Goal: Connect with others: Connect with other users

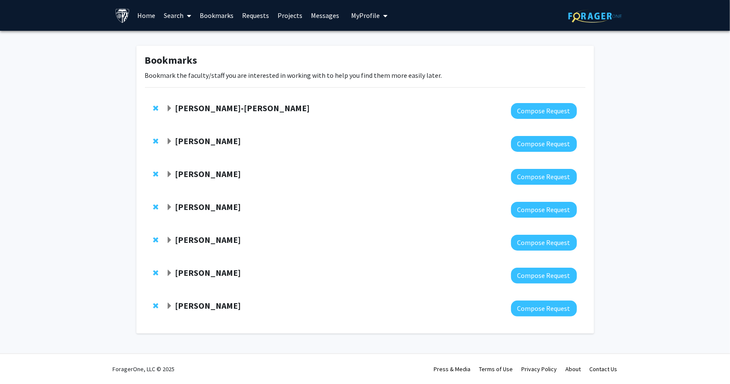
click at [248, 14] on link "Requests" at bounding box center [256, 15] width 36 height 30
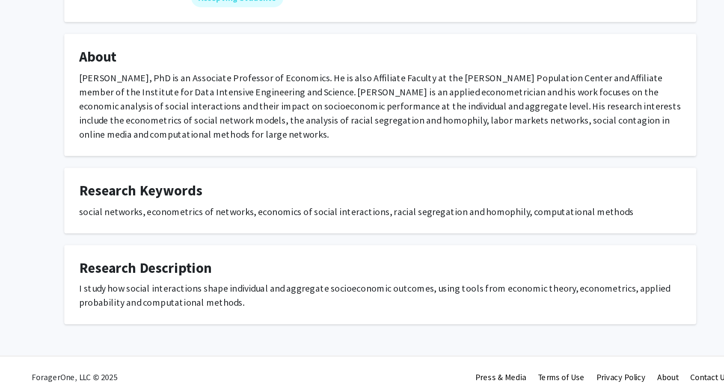
scroll to position [35, 0]
